Goal: Task Accomplishment & Management: Complete application form

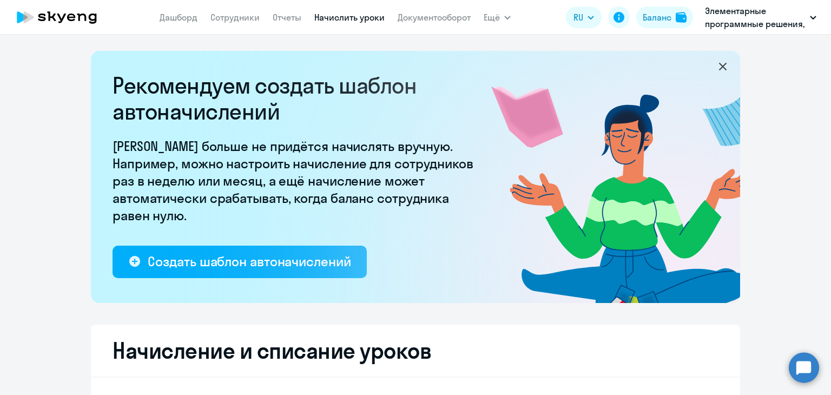
select select "10"
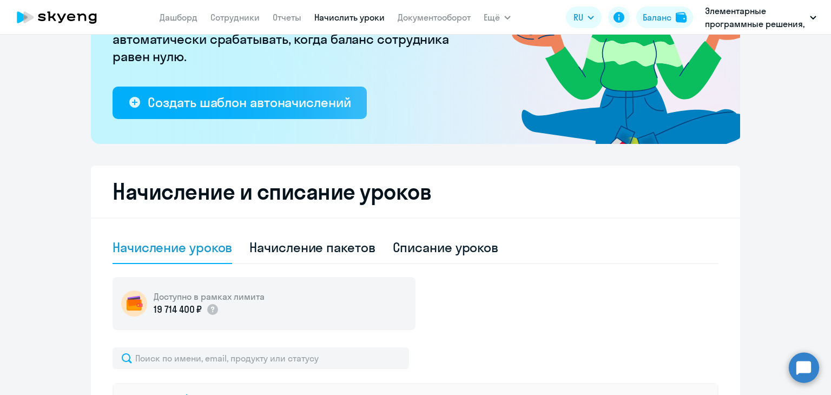
scroll to position [72, 0]
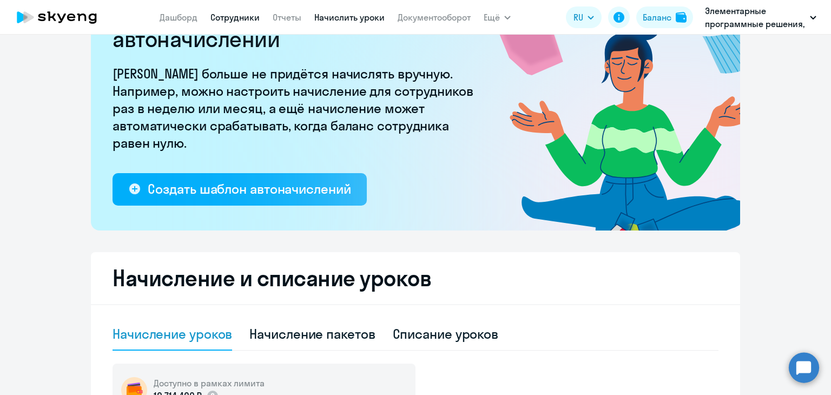
click at [249, 16] on link "Сотрудники" at bounding box center [234, 17] width 49 height 11
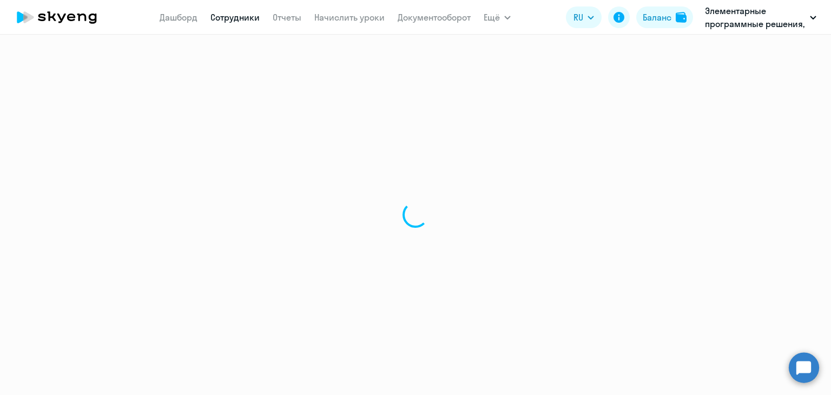
select select "30"
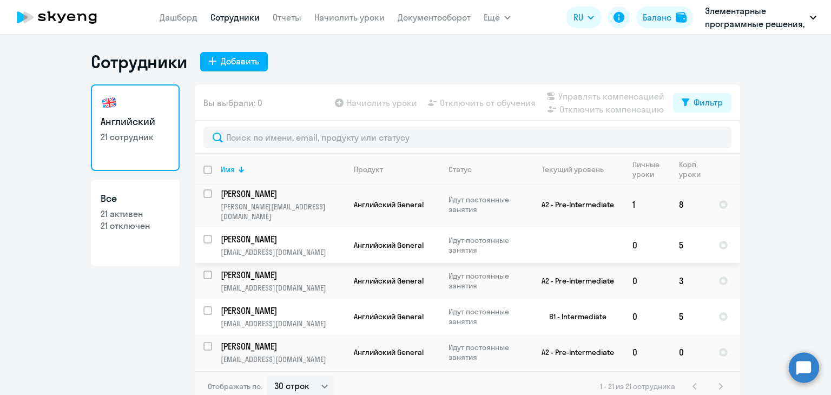
scroll to position [568, 0]
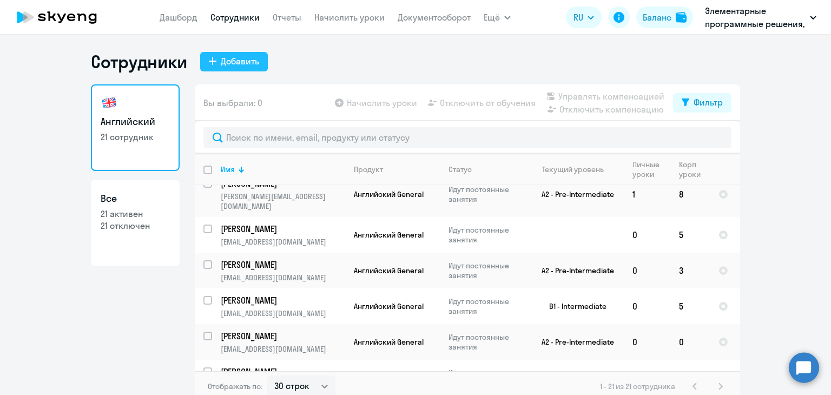
click at [234, 64] on div "Добавить" at bounding box center [240, 61] width 38 height 13
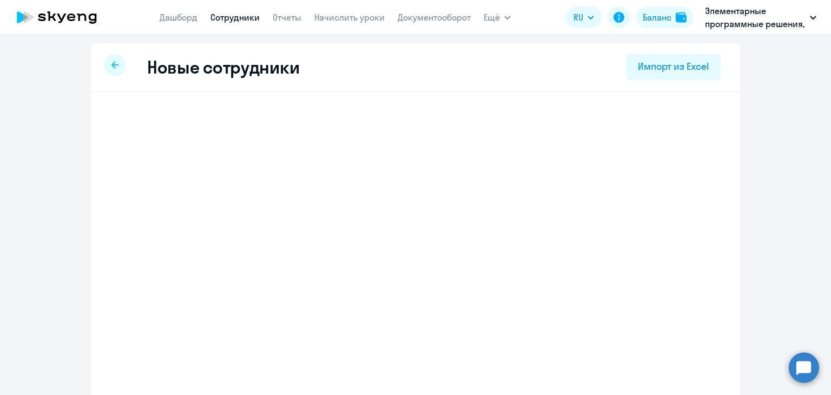
select select "english_adult_not_native_speaker"
select select "7"
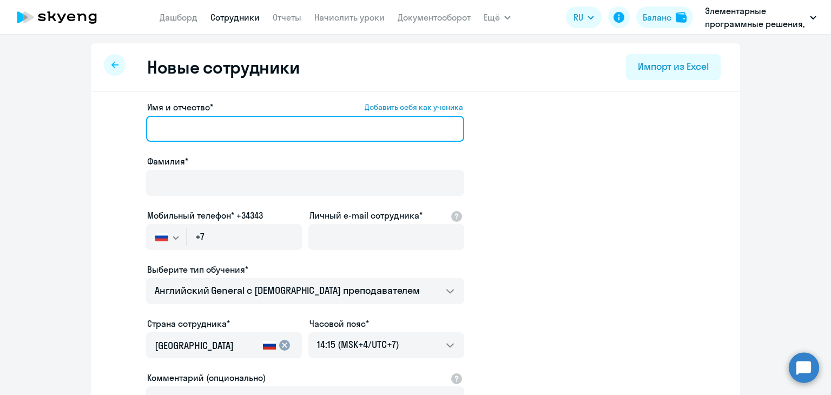
click at [300, 133] on input "Имя и отчество* Добавить себя как ученика" at bounding box center [305, 129] width 318 height 26
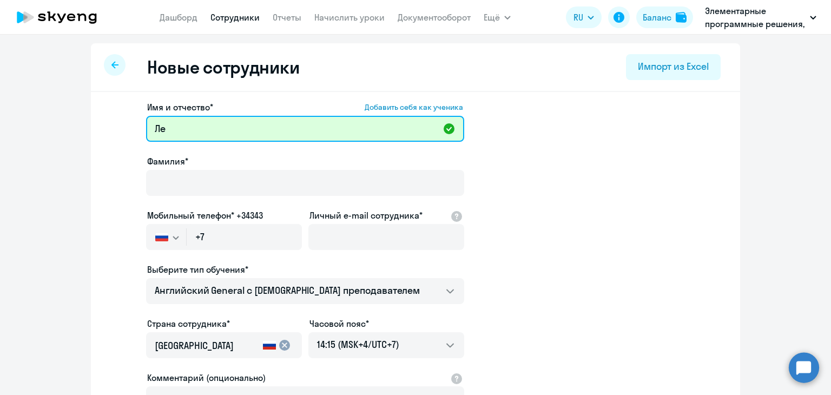
type input "[PERSON_NAME]"
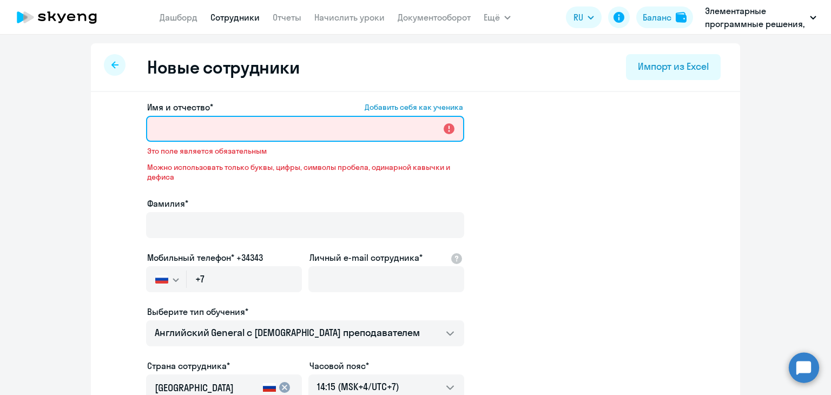
type input "М"
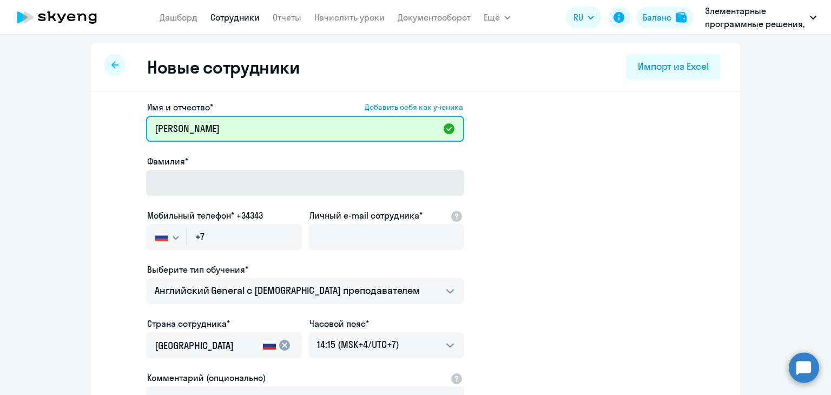
type input "[PERSON_NAME]"
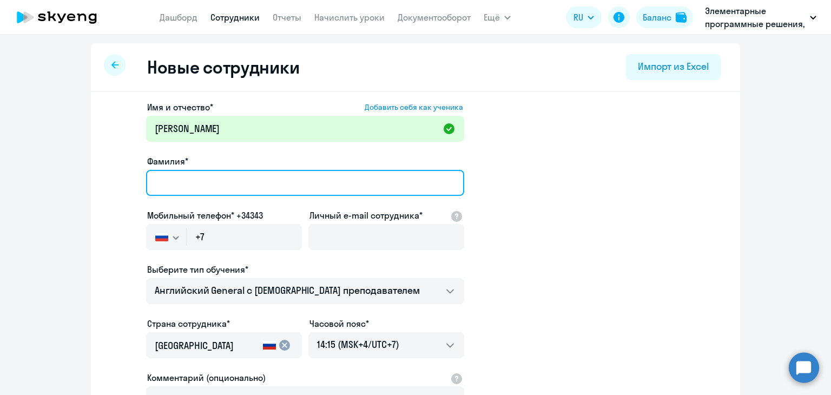
click at [210, 180] on input "Фамилия*" at bounding box center [305, 183] width 318 height 26
type input "Лесковский"
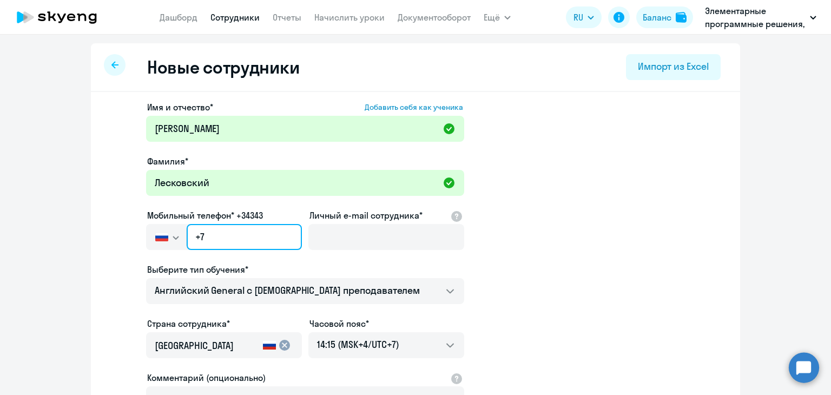
click at [224, 239] on input "+7" at bounding box center [244, 237] width 115 height 26
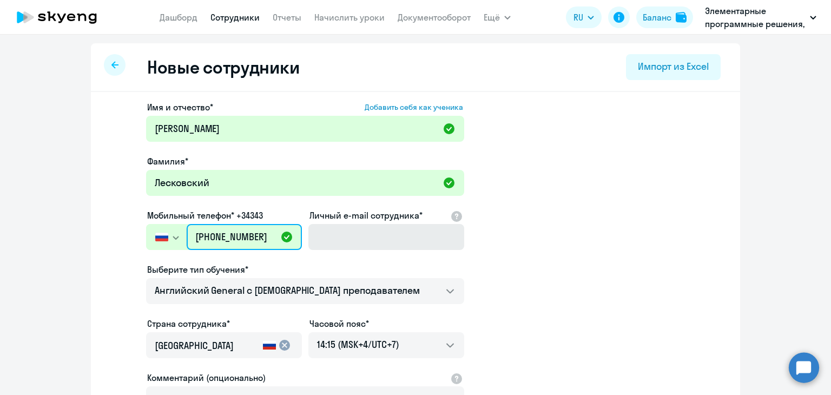
type input "[PHONE_NUMBER]"
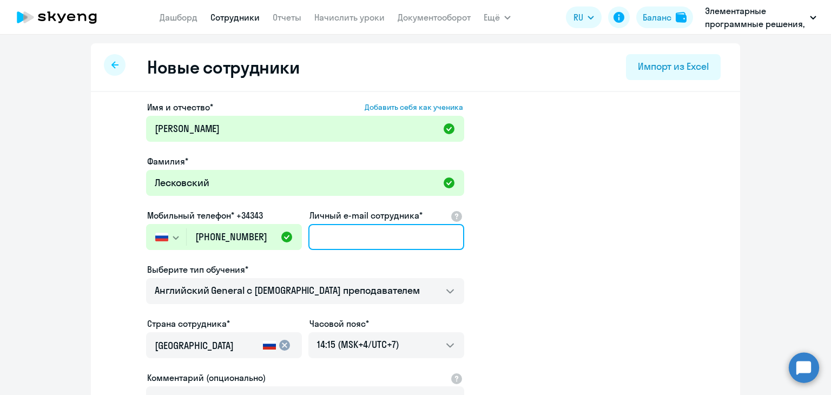
click at [383, 231] on input "Личный e-mail сотрудника*" at bounding box center [386, 237] width 156 height 26
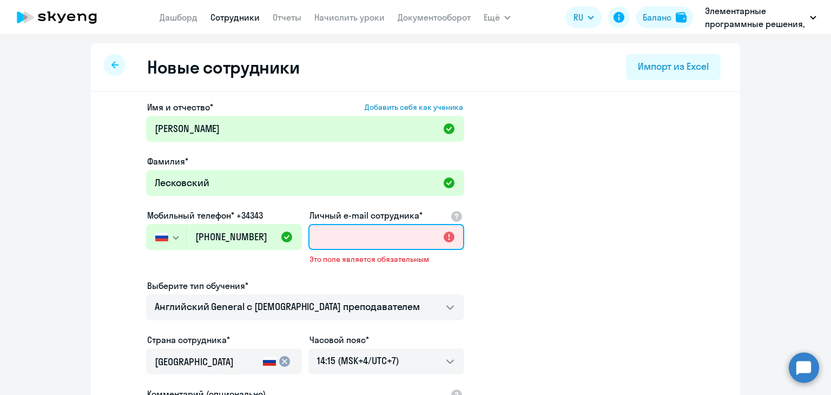
paste input "[EMAIL_ADDRESS][DOMAIN_NAME]"
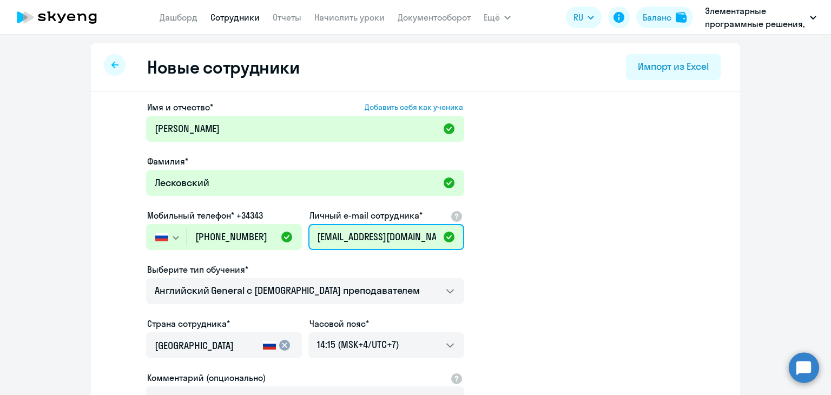
type input "[EMAIL_ADDRESS][DOMAIN_NAME]"
click at [545, 152] on app-new-student-form "Имя и отчество* Добавить себя как ученика [PERSON_NAME]* Лесковский Мобильный т…" at bounding box center [415, 294] width 614 height 386
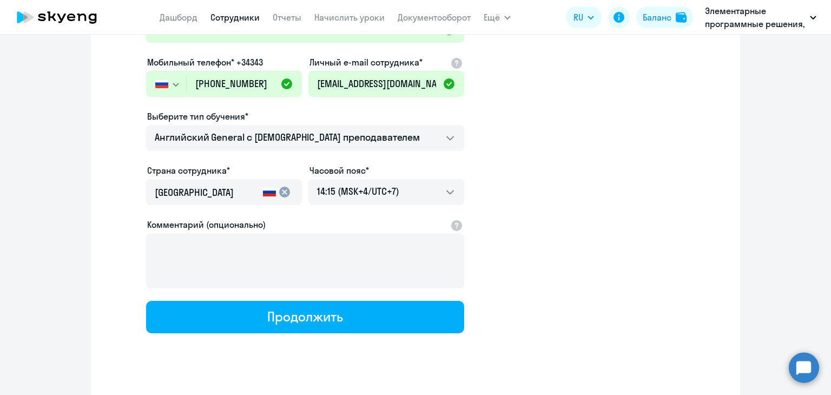
scroll to position [171, 0]
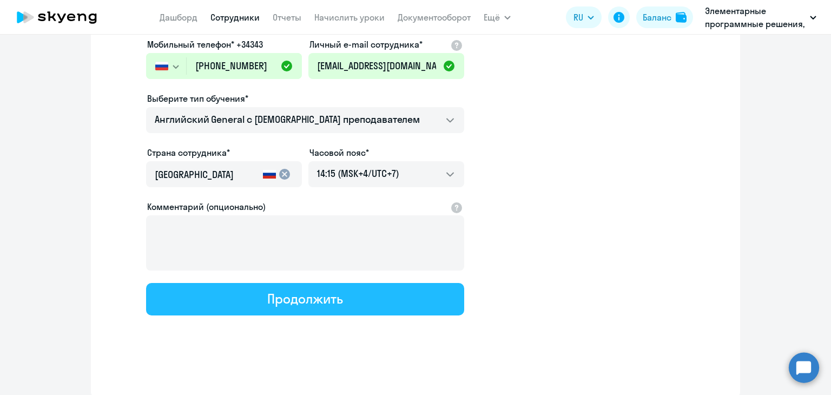
click at [302, 303] on div "Продолжить" at bounding box center [304, 298] width 75 height 17
select select "english_adult_not_native_speaker"
select select "7"
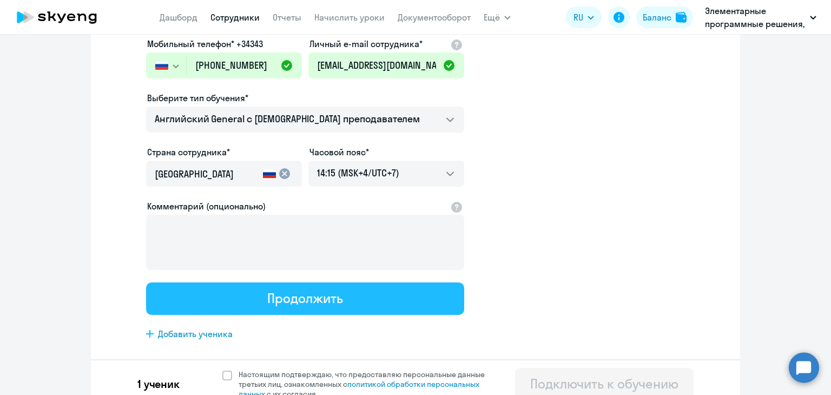
scroll to position [0, 0]
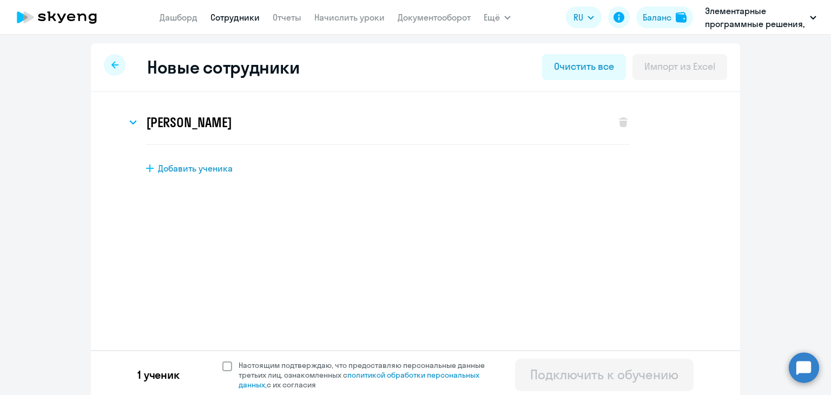
click at [222, 365] on span at bounding box center [227, 366] width 10 height 10
click at [222, 360] on input "Настоящим подтверждаю, что предоставляю персональные данные третьих лиц, ознако…" at bounding box center [222, 360] width 1 height 1
checkbox input "true"
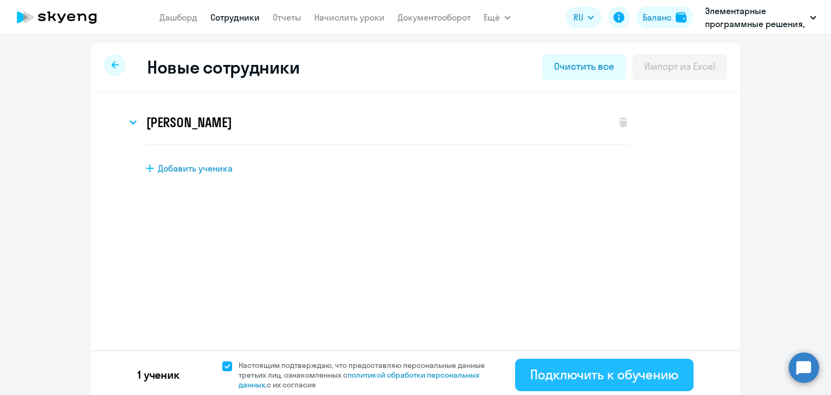
click at [575, 368] on div "Подключить к обучению" at bounding box center [604, 374] width 148 height 17
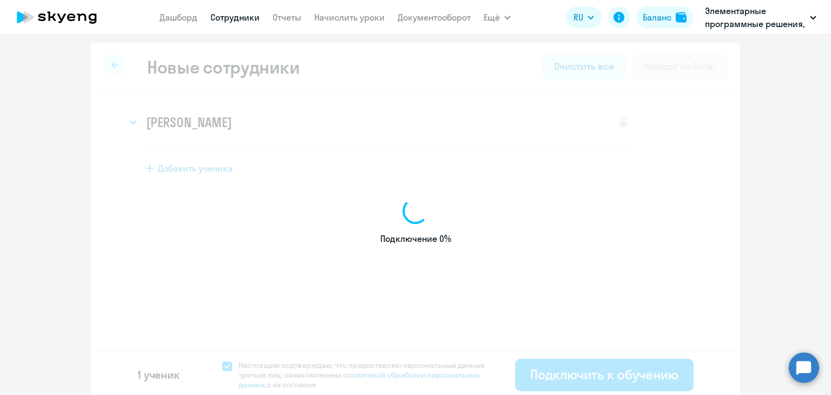
select select "english_adult_not_native_speaker"
select select "7"
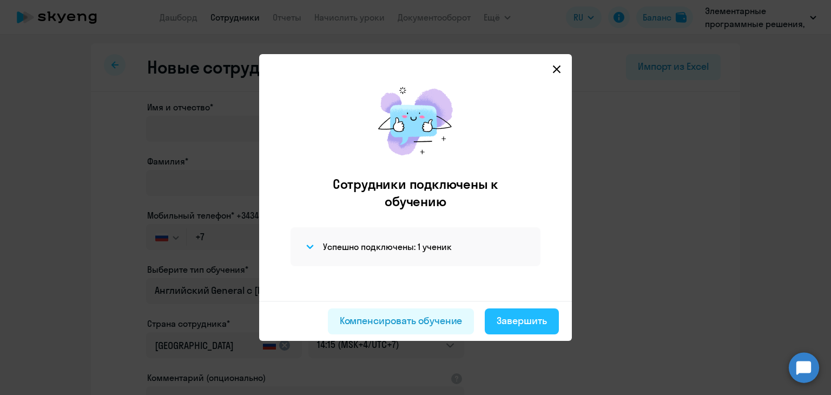
click at [512, 323] on div "Завершить" at bounding box center [522, 321] width 50 height 14
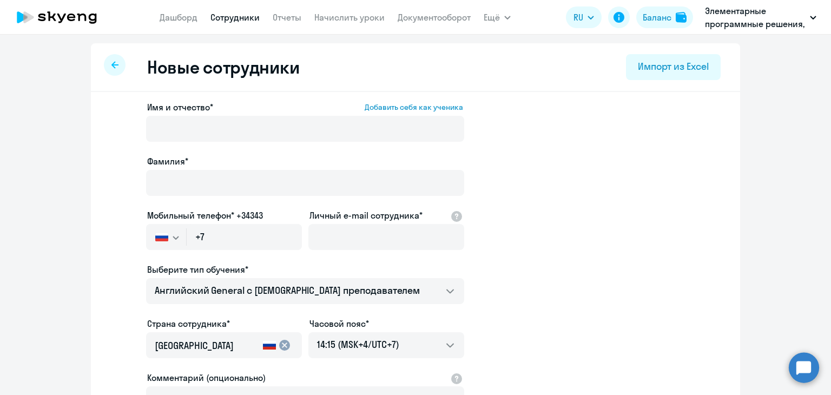
select select "30"
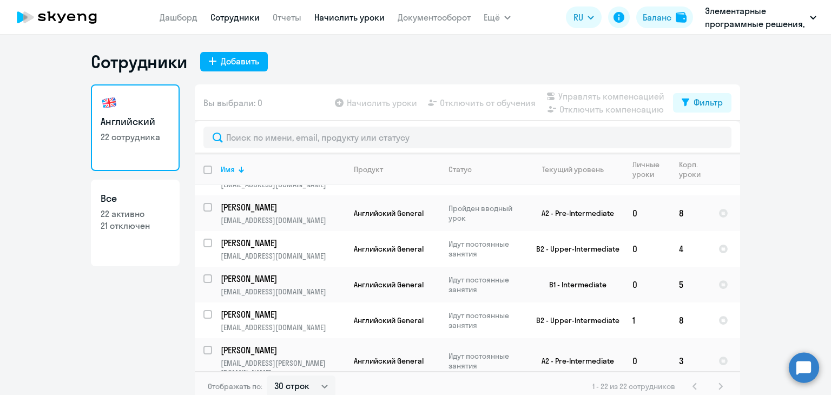
scroll to position [117, 0]
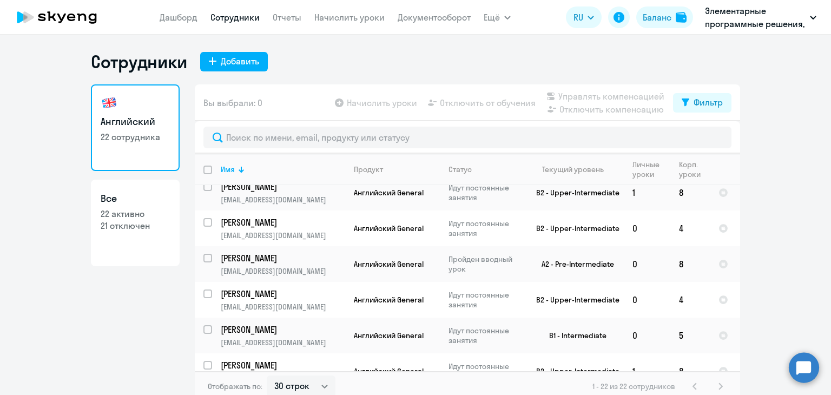
click at [361, 24] on app-menu-item-link "Начислить уроки" at bounding box center [349, 18] width 70 height 14
click at [354, 21] on link "Начислить уроки" at bounding box center [349, 17] width 70 height 11
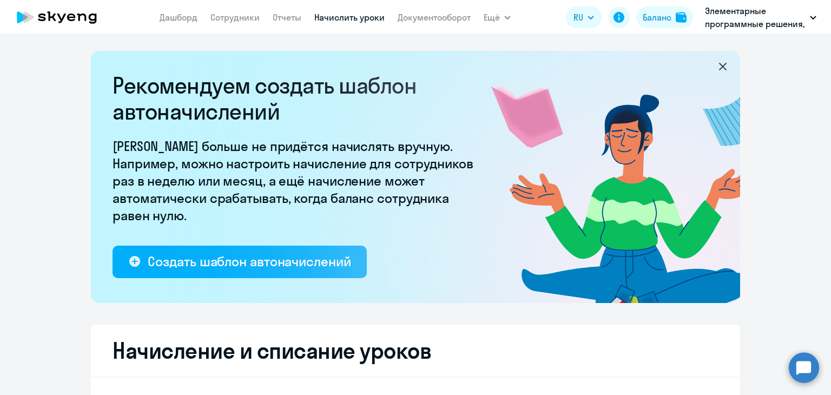
select select "10"
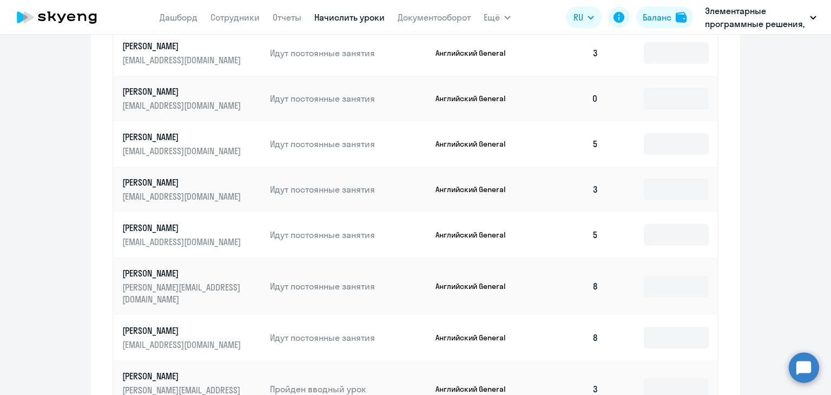
scroll to position [722, 0]
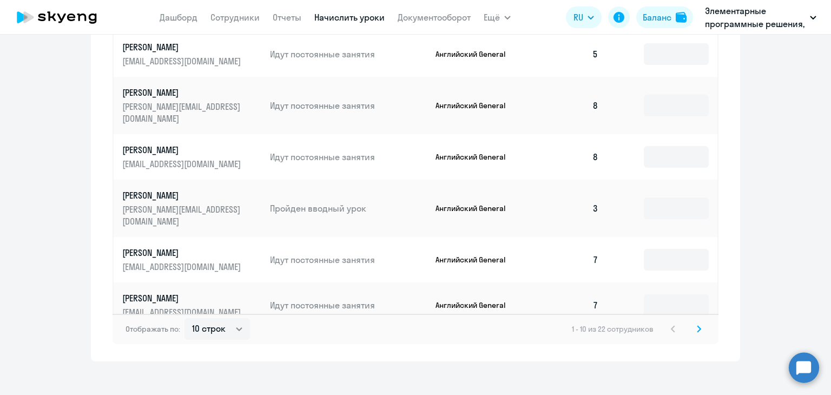
click at [697, 325] on icon at bounding box center [699, 329] width 4 height 8
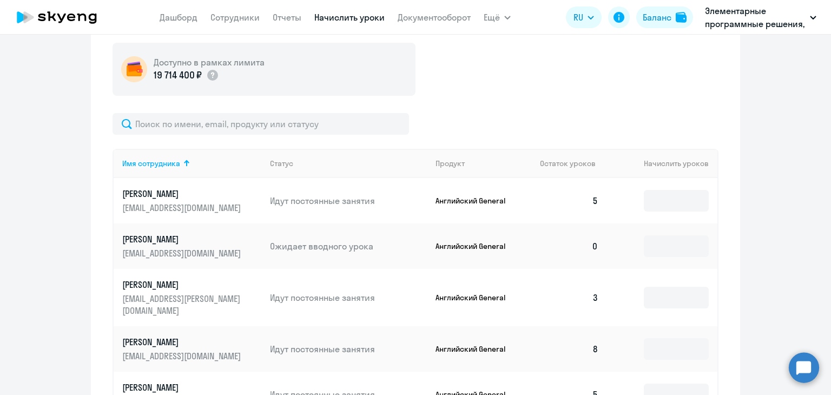
scroll to position [397, 0]
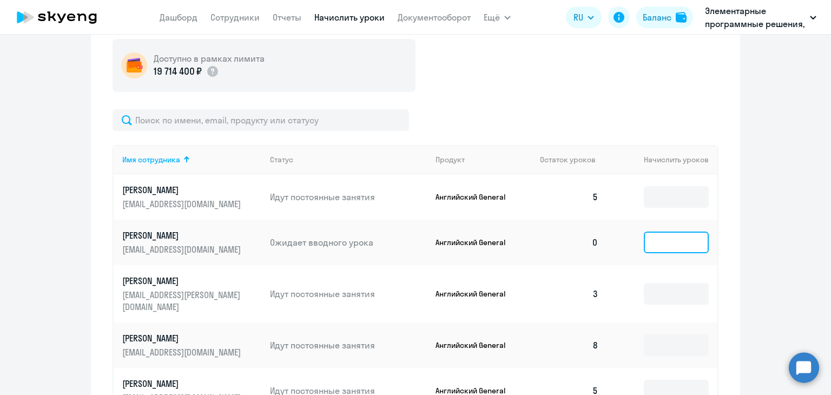
click at [697, 247] on input at bounding box center [676, 242] width 65 height 22
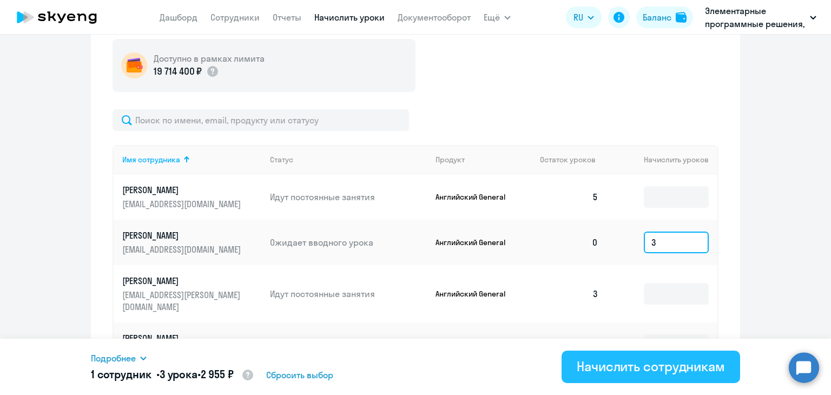
type input "3"
click at [600, 368] on div "Начислить сотрудникам" at bounding box center [651, 366] width 148 height 17
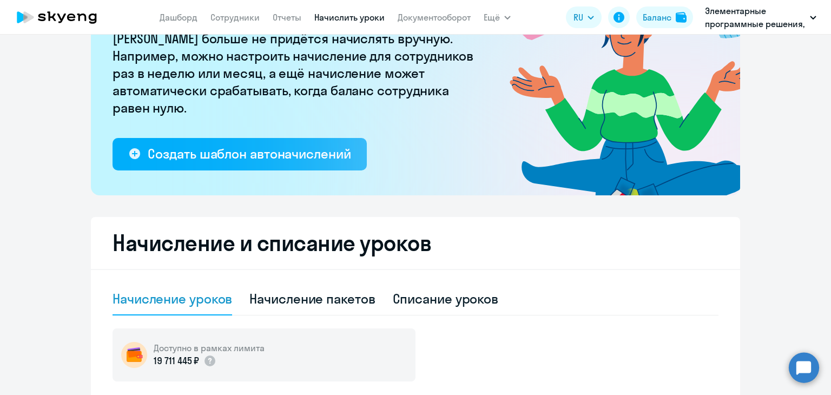
scroll to position [0, 0]
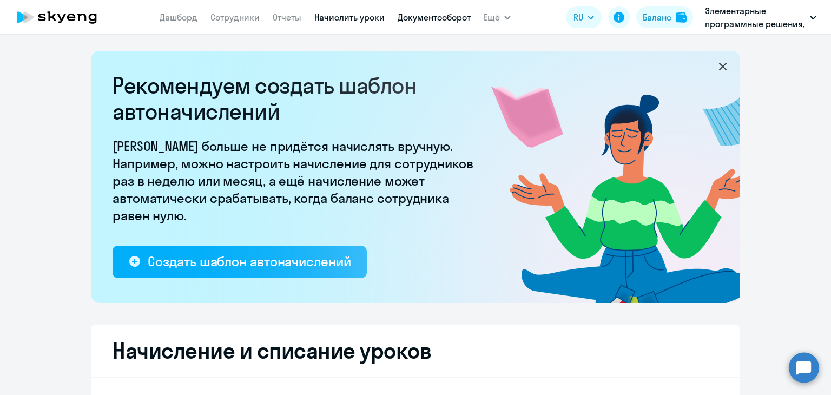
click at [421, 15] on link "Документооборот" at bounding box center [434, 17] width 73 height 11
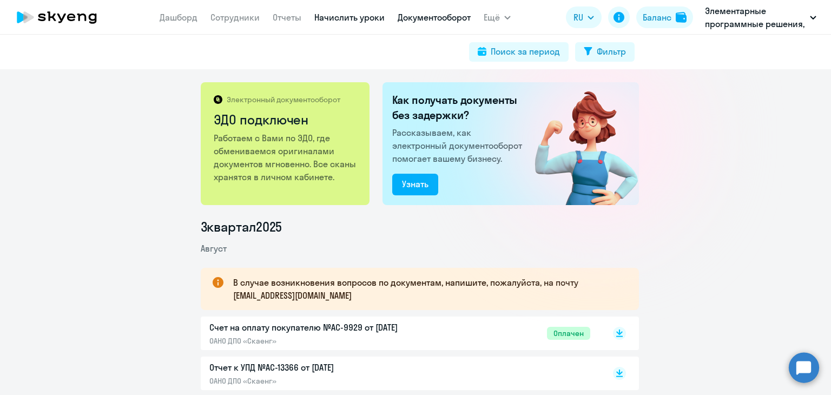
click at [357, 16] on link "Начислить уроки" at bounding box center [349, 17] width 70 height 11
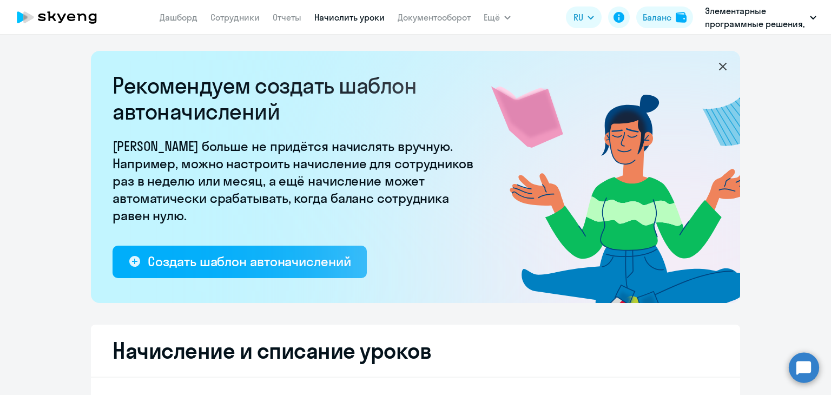
select select "10"
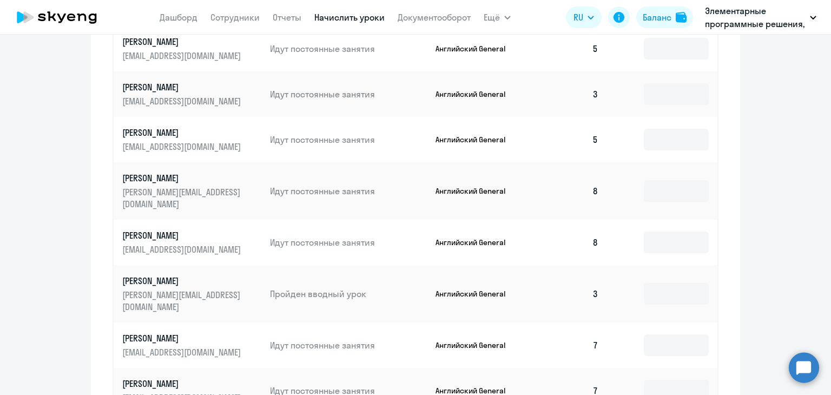
scroll to position [559, 0]
